Goal: Information Seeking & Learning: Check status

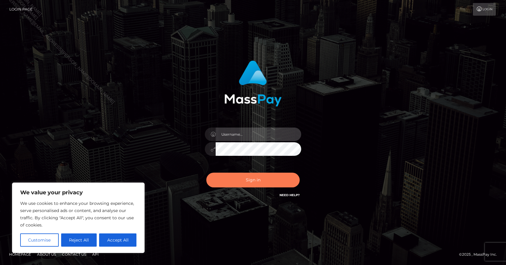
type input "[PERSON_NAME].B2Spin"
click at [250, 175] on button "Sign in" at bounding box center [252, 180] width 93 height 15
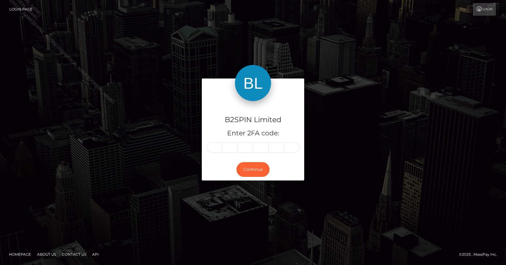
click at [212, 146] on input "text" at bounding box center [214, 148] width 16 height 10
type input "8"
type input "7"
type input "8"
type input "1"
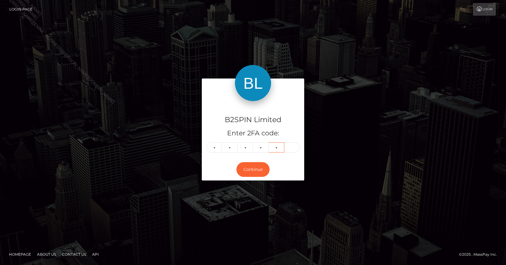
type input "0"
type input "1"
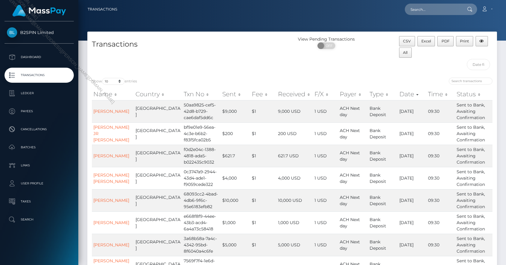
click at [416, 2] on nav "Transactions Loading... Loading... Account Logout" at bounding box center [292, 9] width 428 height 19
click at [419, 11] on input "text" at bounding box center [433, 9] width 57 height 11
click at [414, 9] on input "[PERSON_NAME]" at bounding box center [433, 9] width 57 height 11
click at [429, 9] on input "[PERSON_NAME]" at bounding box center [433, 9] width 57 height 11
drag, startPoint x: 441, startPoint y: 8, endPoint x: 376, endPoint y: 8, distance: 64.8
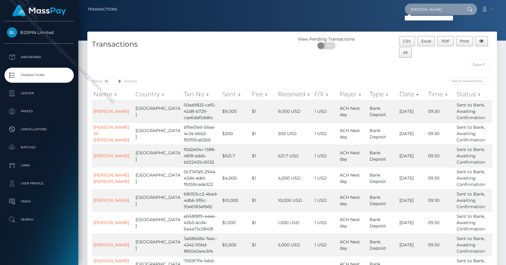
click at [376, 8] on div "[PERSON_NAME] Loading... Loading... Account Edit Profile Logout" at bounding box center [309, 9] width 375 height 13
paste input "[PERSON_NAME]"
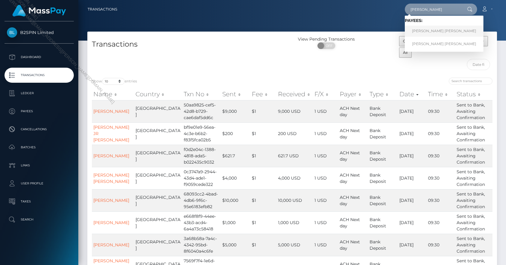
type input "[PERSON_NAME]"
click at [426, 30] on link "[PERSON_NAME] [PERSON_NAME]" at bounding box center [444, 31] width 79 height 11
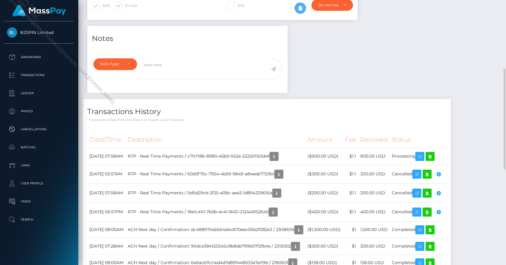
scroll to position [60, 0]
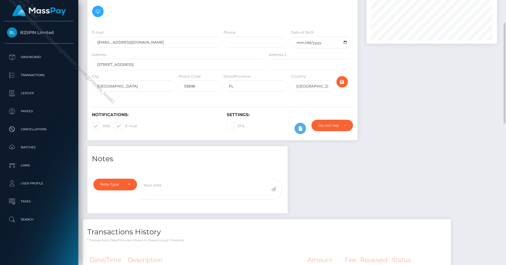
click at [399, 104] on div at bounding box center [431, 58] width 139 height 175
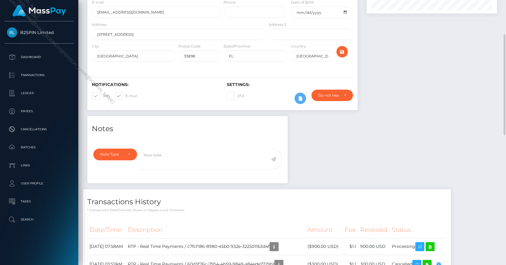
scroll to position [181, 0]
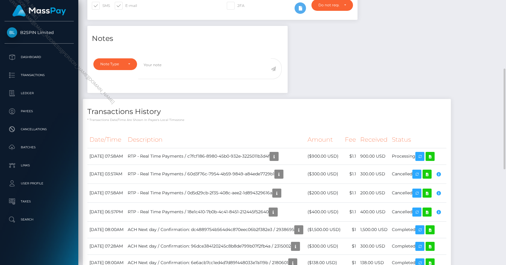
click at [303, 132] on th "Description" at bounding box center [216, 140] width 180 height 17
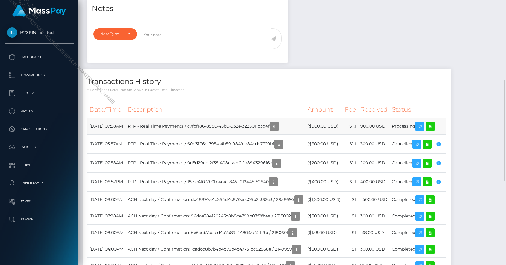
scroll to position [72, 131]
drag, startPoint x: 214, startPoint y: 108, endPoint x: 296, endPoint y: 113, distance: 82.4
click at [296, 118] on td "RTP - Real Time Payments / c7fcf186-8980-45b0-932e-3225011b3d4f" at bounding box center [216, 126] width 180 height 17
copy td "c7fcf186-8980-45b0-932e-3225011b3d4f"
